Goal: Transaction & Acquisition: Purchase product/service

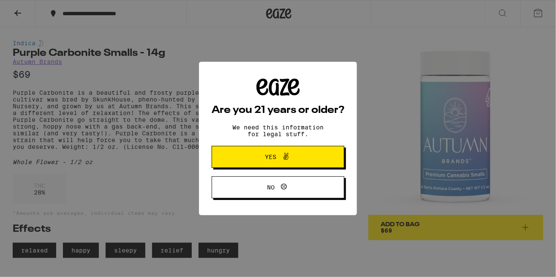
click at [277, 155] on span at bounding box center [284, 156] width 14 height 11
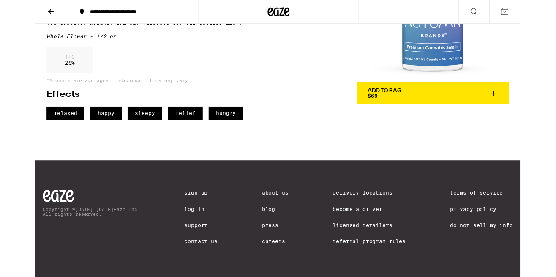
scroll to position [142, 0]
click at [370, 219] on link "Delivery Locations" at bounding box center [383, 221] width 84 height 7
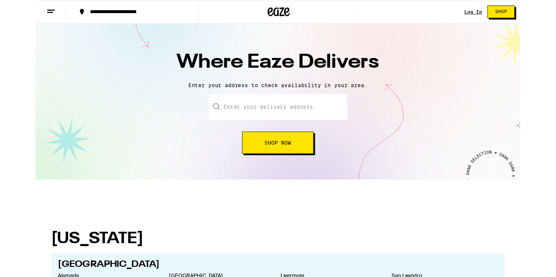
click at [249, 127] on input "text" at bounding box center [278, 123] width 158 height 30
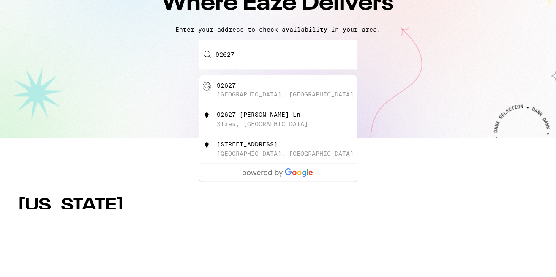
click at [412, 145] on div "Enter your delivery address 92627 [STREET_ADDRESS][GEOGRAPHIC_DATA][PERSON_NAME…" at bounding box center [277, 142] width 539 height 68
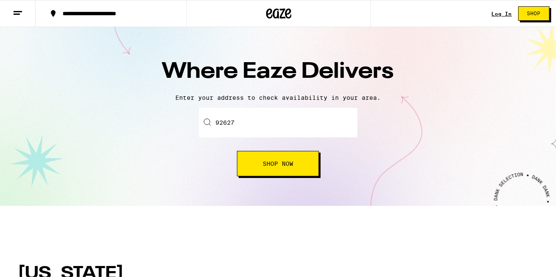
click at [287, 164] on span "Shop Now" at bounding box center [278, 164] width 30 height 6
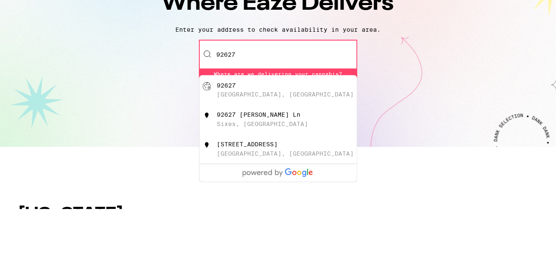
click at [431, 145] on div "Enter your delivery address 92627 [STREET_ADDRESS][PERSON_NAME] [GEOGRAPHIC_DAT…" at bounding box center [277, 146] width 539 height 77
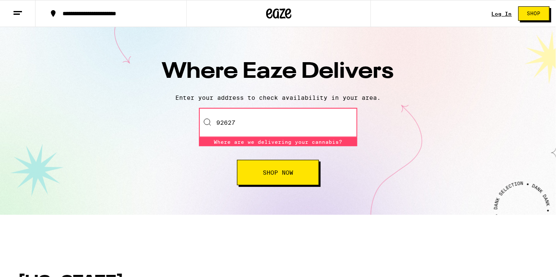
click at [218, 123] on input "92627" at bounding box center [278, 123] width 158 height 30
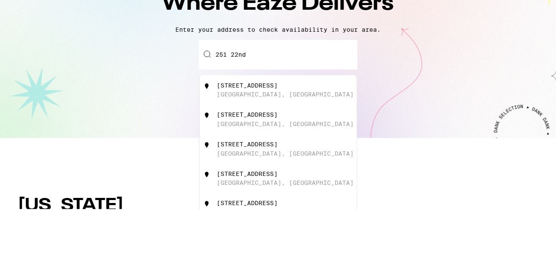
click at [286, 150] on div "[STREET_ADDRESS]" at bounding box center [278, 158] width 158 height 30
type input "[STREET_ADDRESS]"
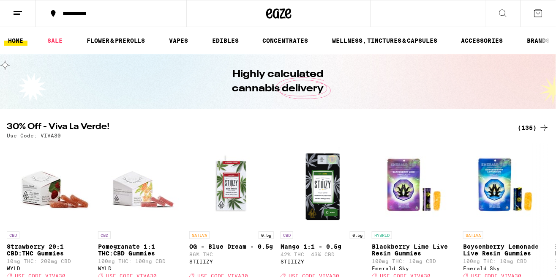
click at [421, 12] on div "**********" at bounding box center [278, 13] width 556 height 27
click at [501, 16] on icon at bounding box center [503, 13] width 10 height 10
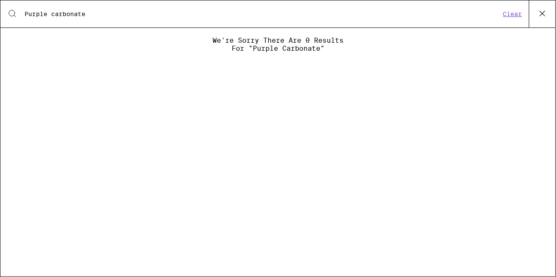
type input "Purple carbonate"
click at [449, 58] on div "We're sorry there are 0 results for "Purple carbonate"" at bounding box center [277, 151] width 555 height 231
